Goal: Check status: Check status

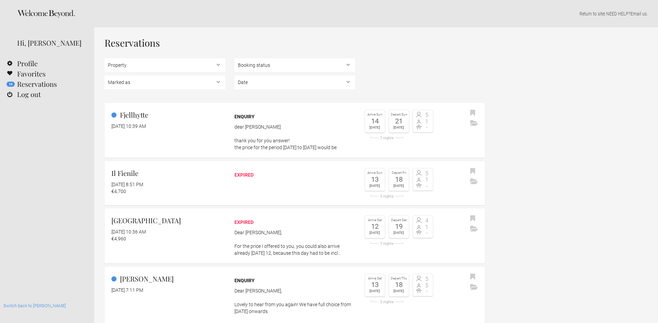
select select "EUR"
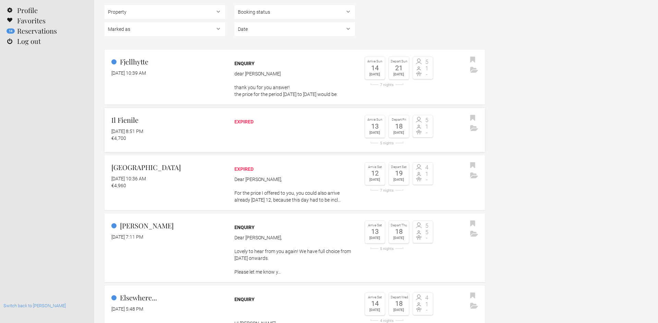
scroll to position [62, 0]
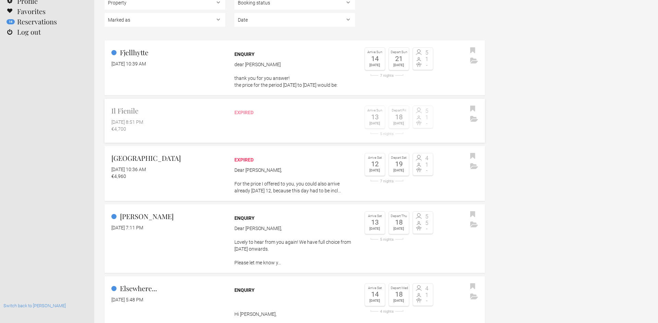
click at [154, 140] on link "Il Fienile May 25, 2025 at 8:51 PM €4,700 expired Arrive Sun 13 Jul 2025 Depart…" at bounding box center [295, 121] width 381 height 44
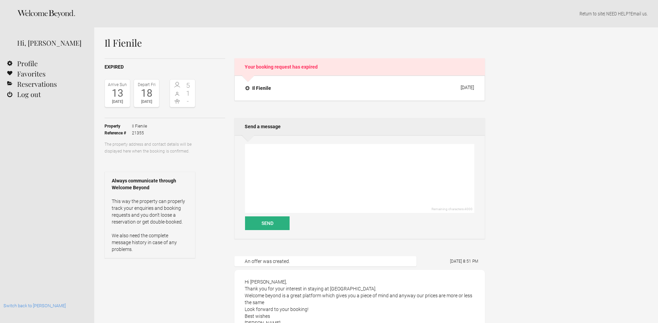
select select "EUR"
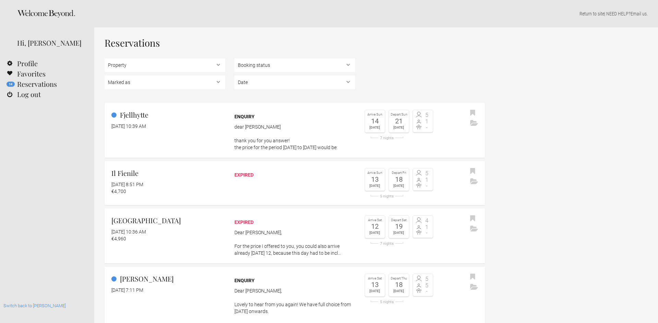
select select "EUR"
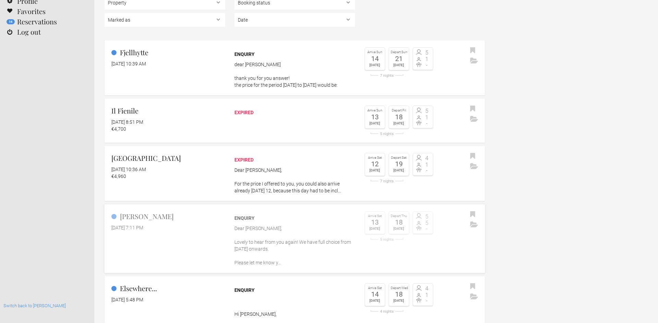
click at [171, 245] on link "Villa Antonia November 28, 2024 at 7:11 PM Enquiry Dear Theresa, Lovely to hear…" at bounding box center [295, 238] width 381 height 69
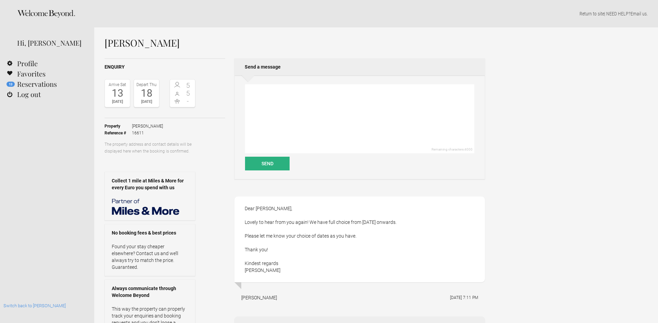
select select "EUR"
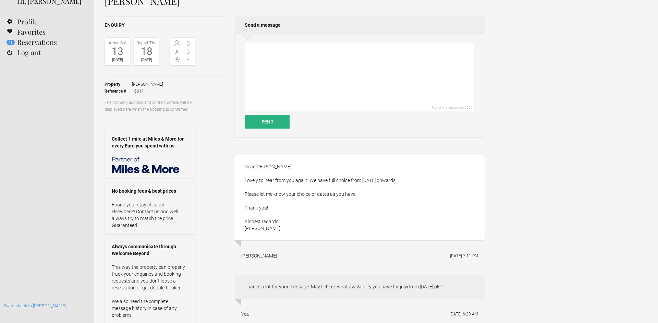
scroll to position [35, 0]
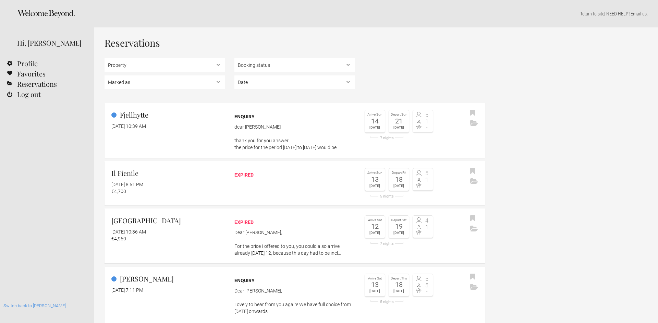
select select "EUR"
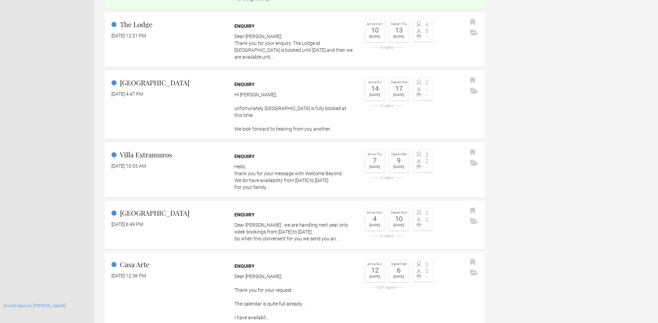
scroll to position [713, 0]
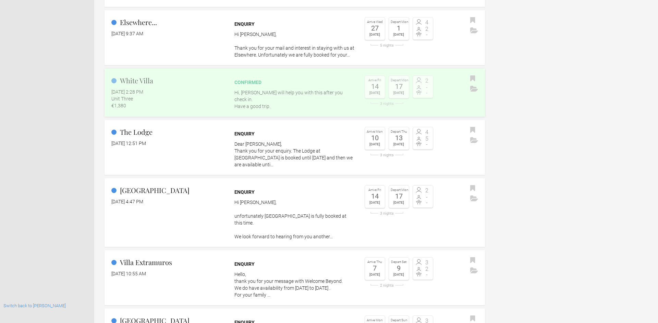
click at [143, 89] on flynt-date-display "[DATE] 2:28 PM" at bounding box center [127, 91] width 32 height 5
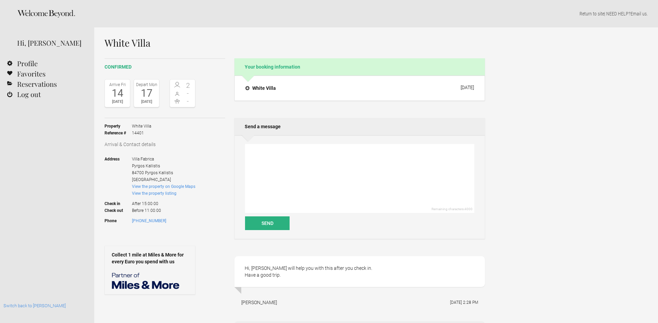
select select "EUR"
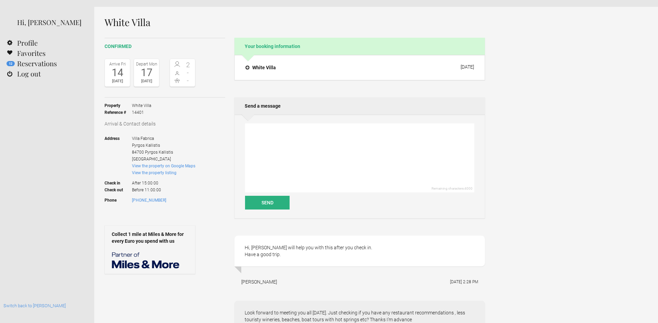
scroll to position [24, 0]
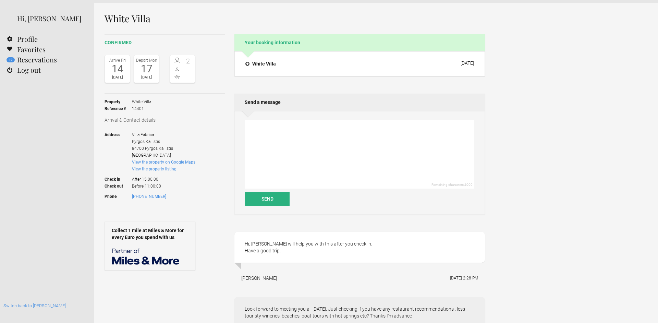
click at [158, 259] on img at bounding box center [146, 256] width 69 height 17
click at [146, 260] on img at bounding box center [146, 256] width 69 height 17
click at [28, 308] on link "Switch back to [PERSON_NAME]" at bounding box center [34, 305] width 62 height 5
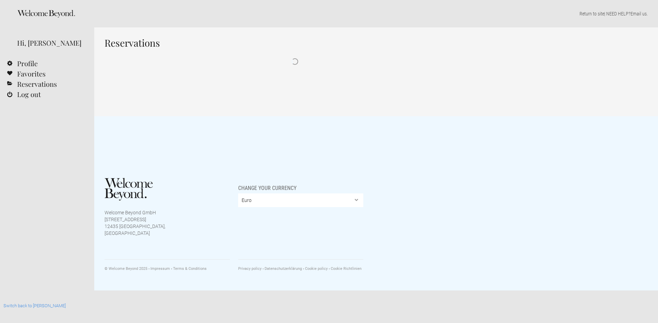
select select "EUR"
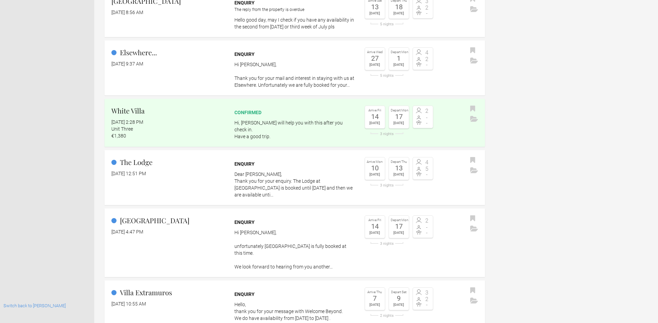
scroll to position [598, 0]
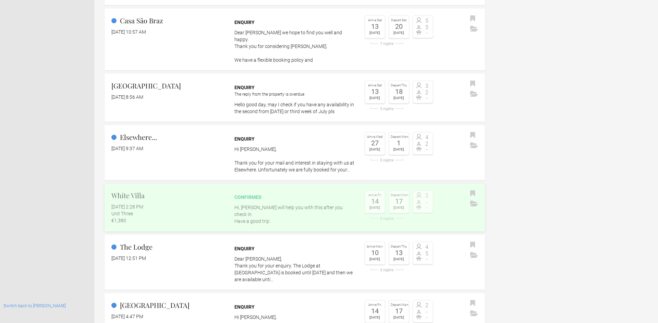
click at [286, 205] on p "Hi, Eva will help you with this after you check in. Have a good trip." at bounding box center [295, 214] width 121 height 21
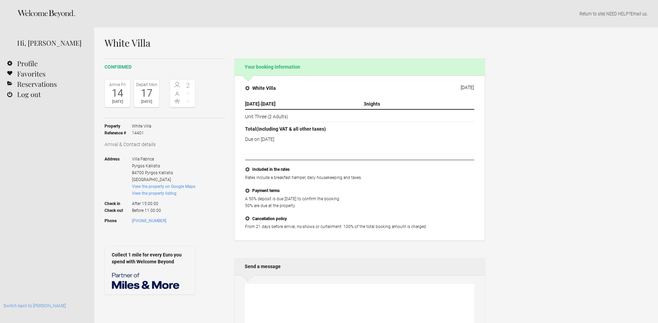
select select "EUR"
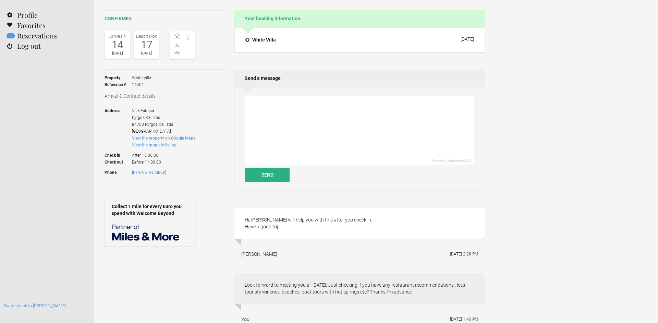
scroll to position [49, 0]
click at [26, 304] on link "Switch back to [PERSON_NAME]" at bounding box center [34, 305] width 62 height 5
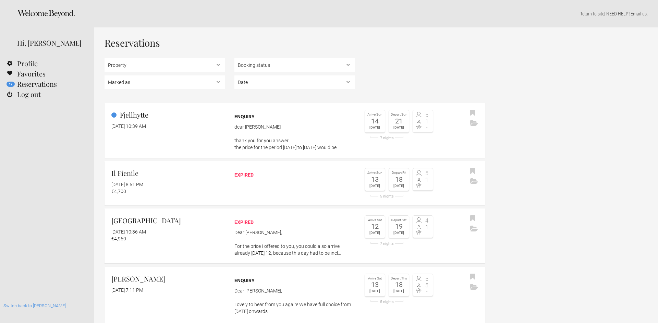
select select "EUR"
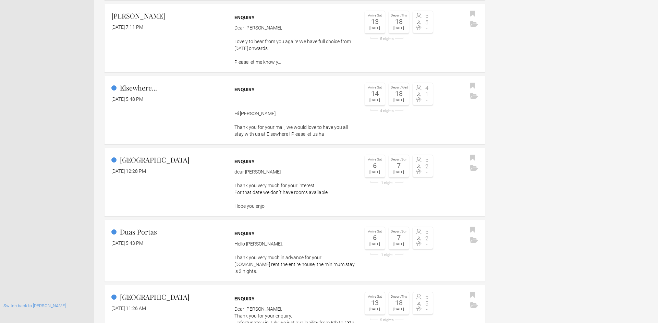
scroll to position [512, 0]
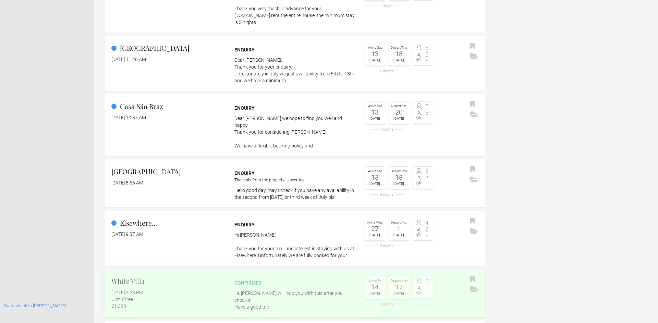
click at [216, 289] on div "[DATE] 2:28 PM" at bounding box center [168, 292] width 114 height 7
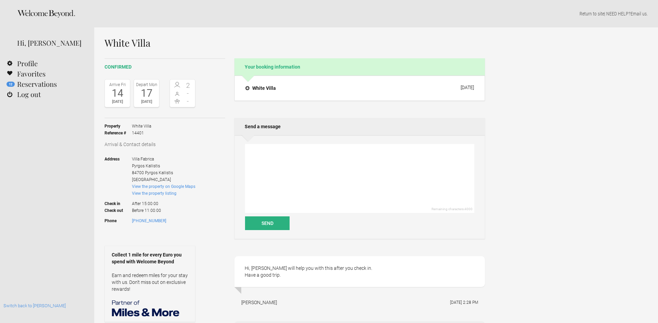
select select "EUR"
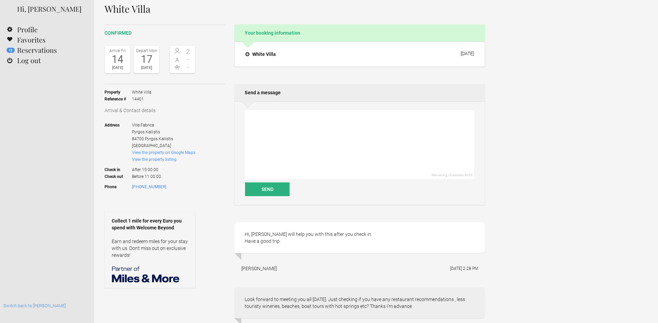
scroll to position [74, 0]
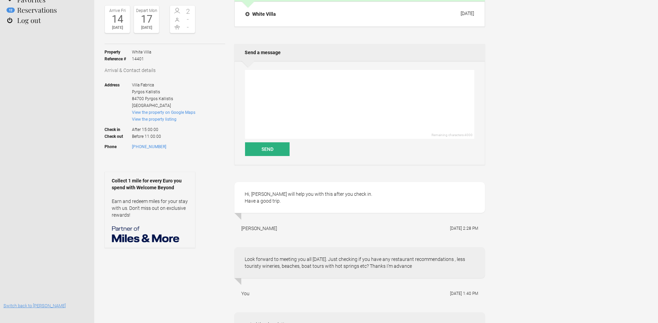
click at [20, 307] on link "Switch back to [PERSON_NAME]" at bounding box center [34, 305] width 62 height 5
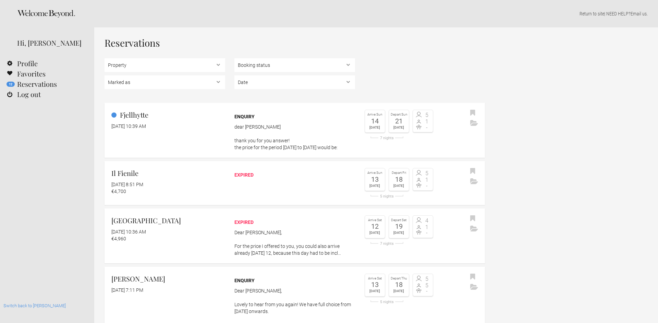
select select "EUR"
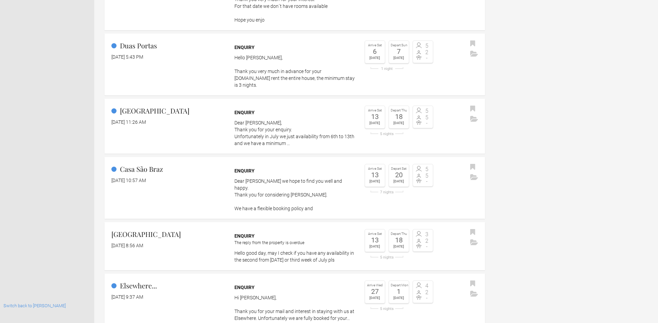
scroll to position [528, 0]
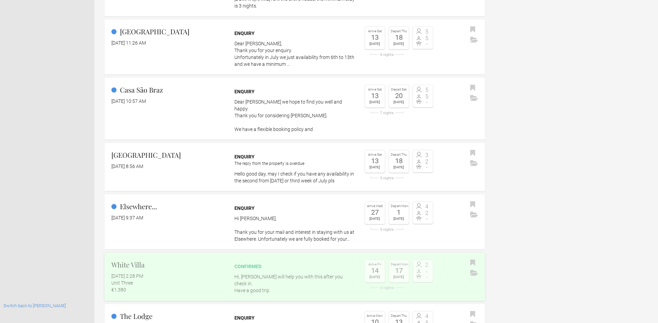
click at [160, 260] on h2 "White Villa" at bounding box center [168, 265] width 114 height 10
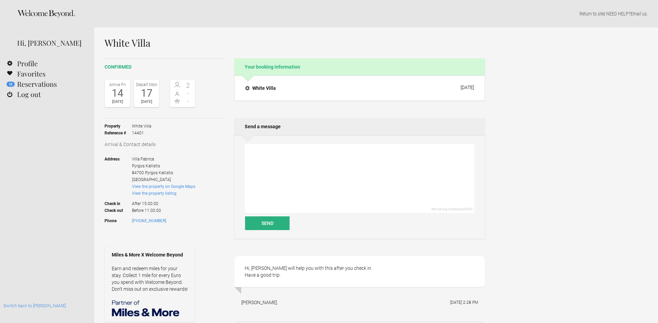
select select "EUR"
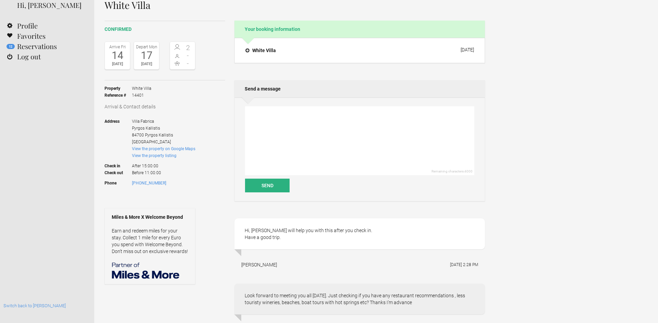
scroll to position [60, 0]
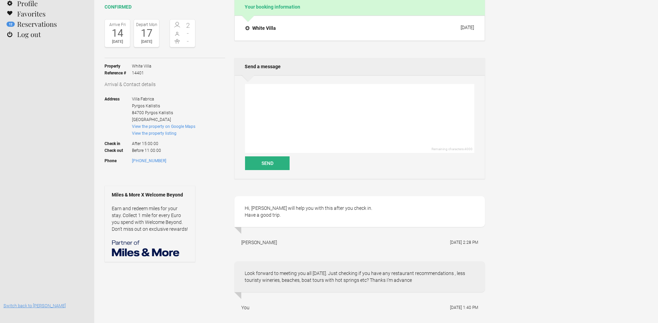
click at [35, 305] on link "Switch back to [PERSON_NAME]" at bounding box center [34, 305] width 62 height 5
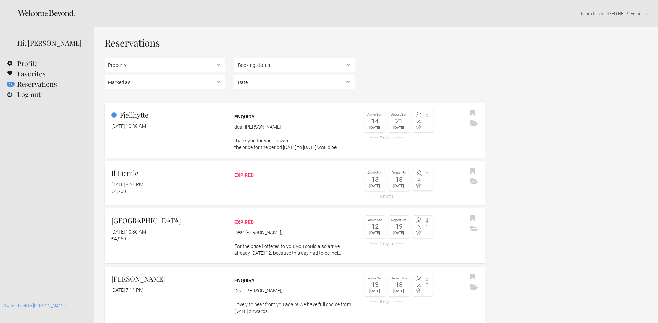
select select "EUR"
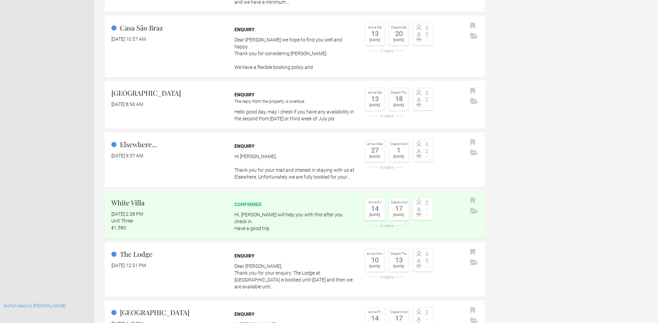
scroll to position [624, 0]
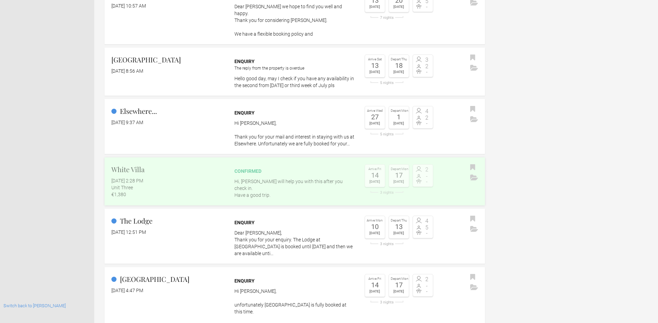
click at [195, 157] on link "White Villa [DATE] 2:28 PM Unit Three €1,380 confirmed Hi, [PERSON_NAME] will h…" at bounding box center [295, 181] width 381 height 48
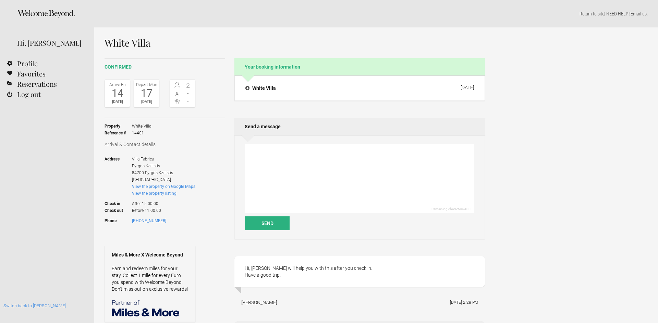
select select "EUR"
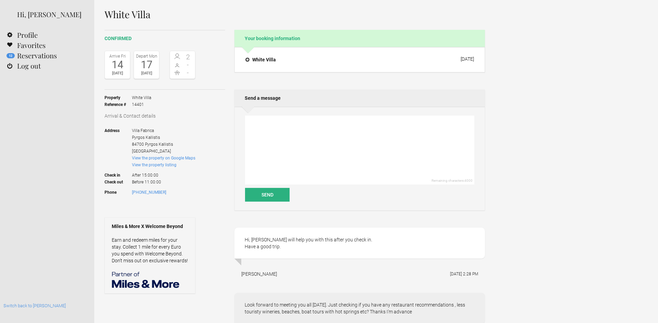
scroll to position [51, 0]
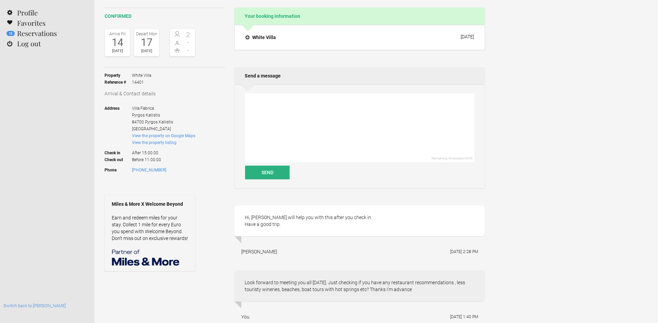
click at [157, 222] on link "Earn and redeem miles for your stay. Collect 1 mile for every Euro you spend wi…" at bounding box center [150, 228] width 76 height 26
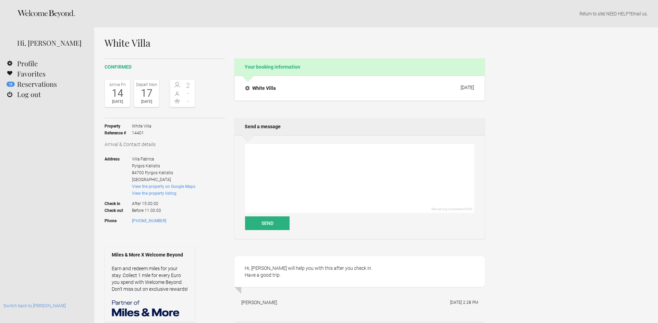
select select "EUR"
click at [30, 304] on link "Switch back to [PERSON_NAME]" at bounding box center [34, 305] width 62 height 5
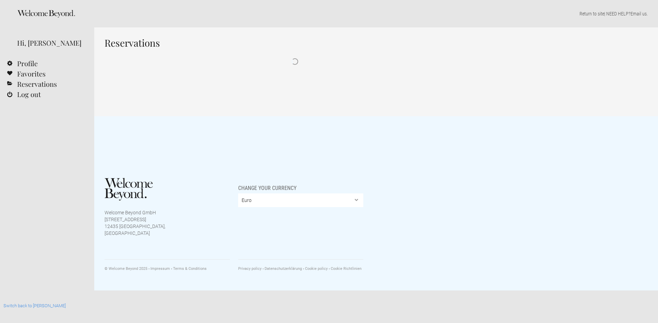
select select "EUR"
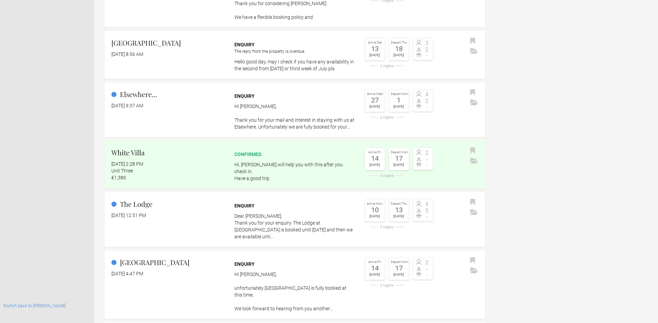
scroll to position [662, 0]
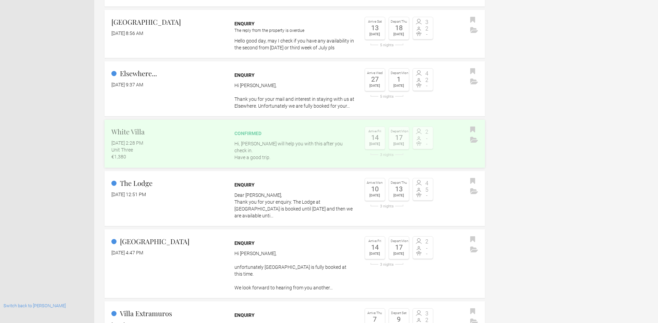
click at [147, 146] on div "Unit Three" at bounding box center [168, 149] width 114 height 7
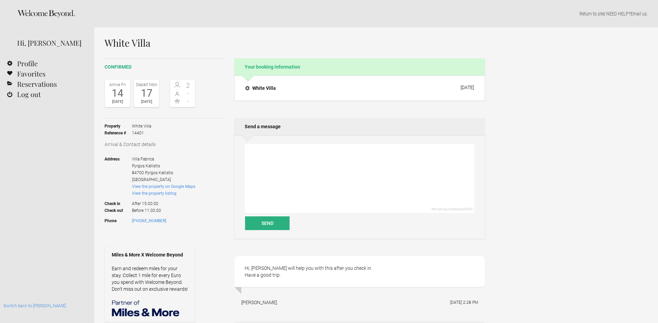
select select "EUR"
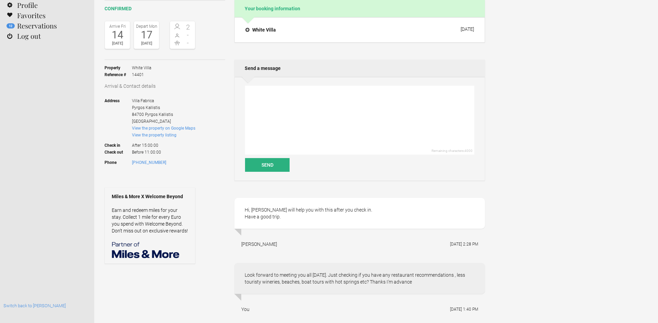
scroll to position [66, 0]
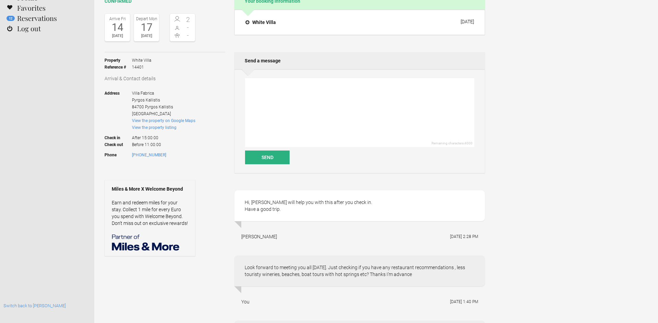
click at [155, 217] on link "Earn and redeem miles for your stay. Collect 1 mile for every Euro you spend wi…" at bounding box center [150, 213] width 76 height 26
click at [26, 304] on link "Switch back to [PERSON_NAME]" at bounding box center [34, 305] width 62 height 5
